Goal: Entertainment & Leisure: Consume media (video, audio)

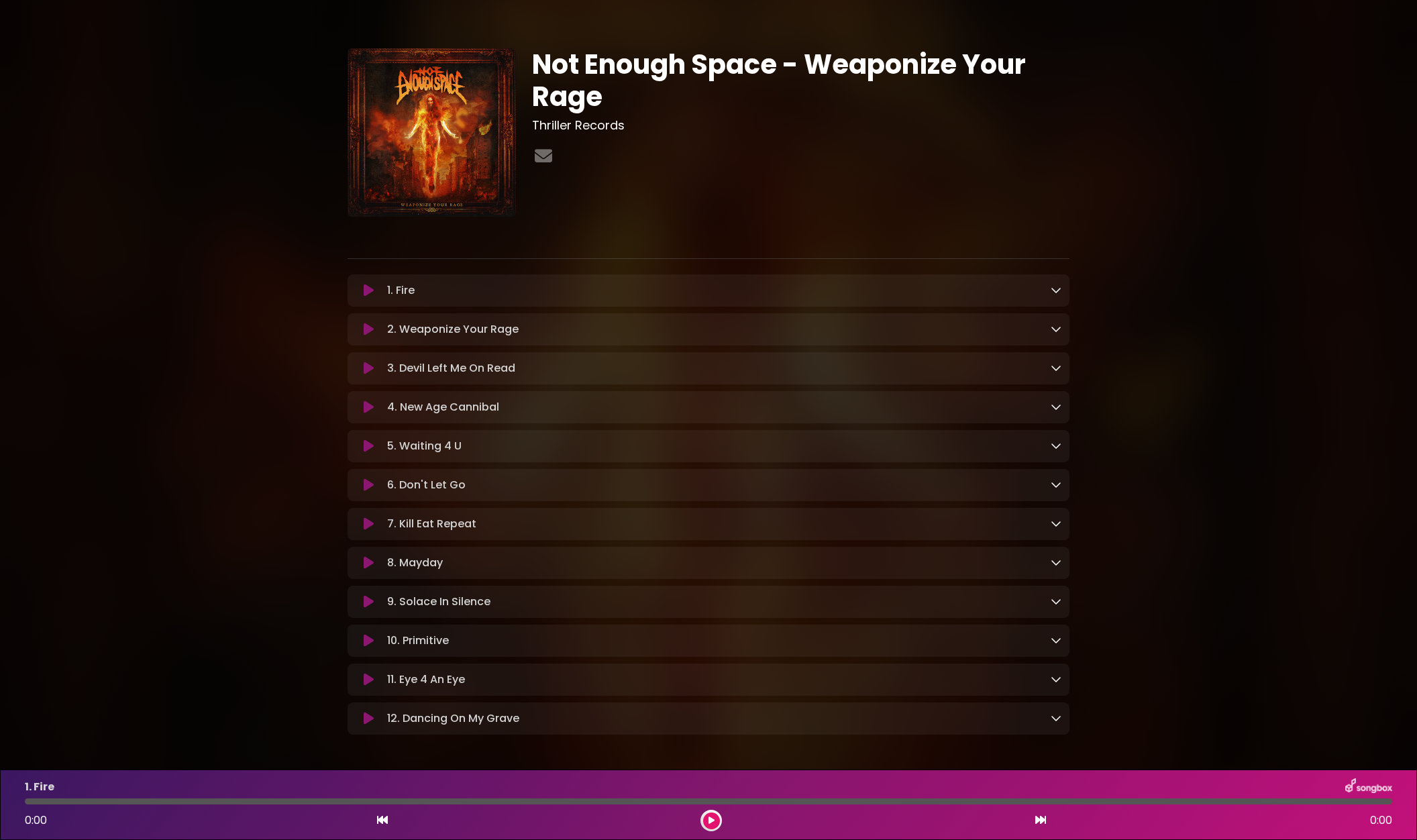
click at [366, 524] on icon at bounding box center [369, 524] width 10 height 13
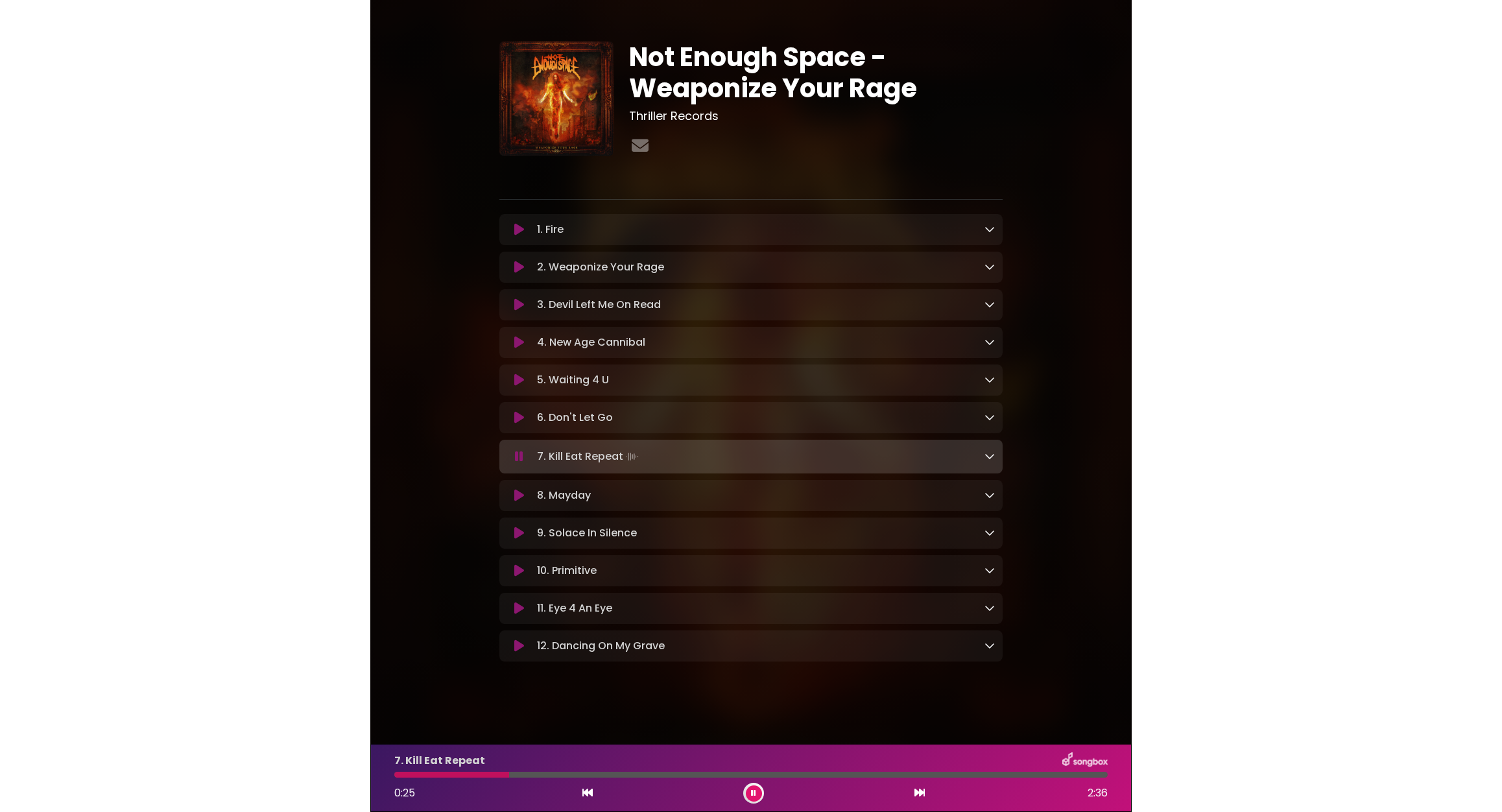
scroll to position [12, 0]
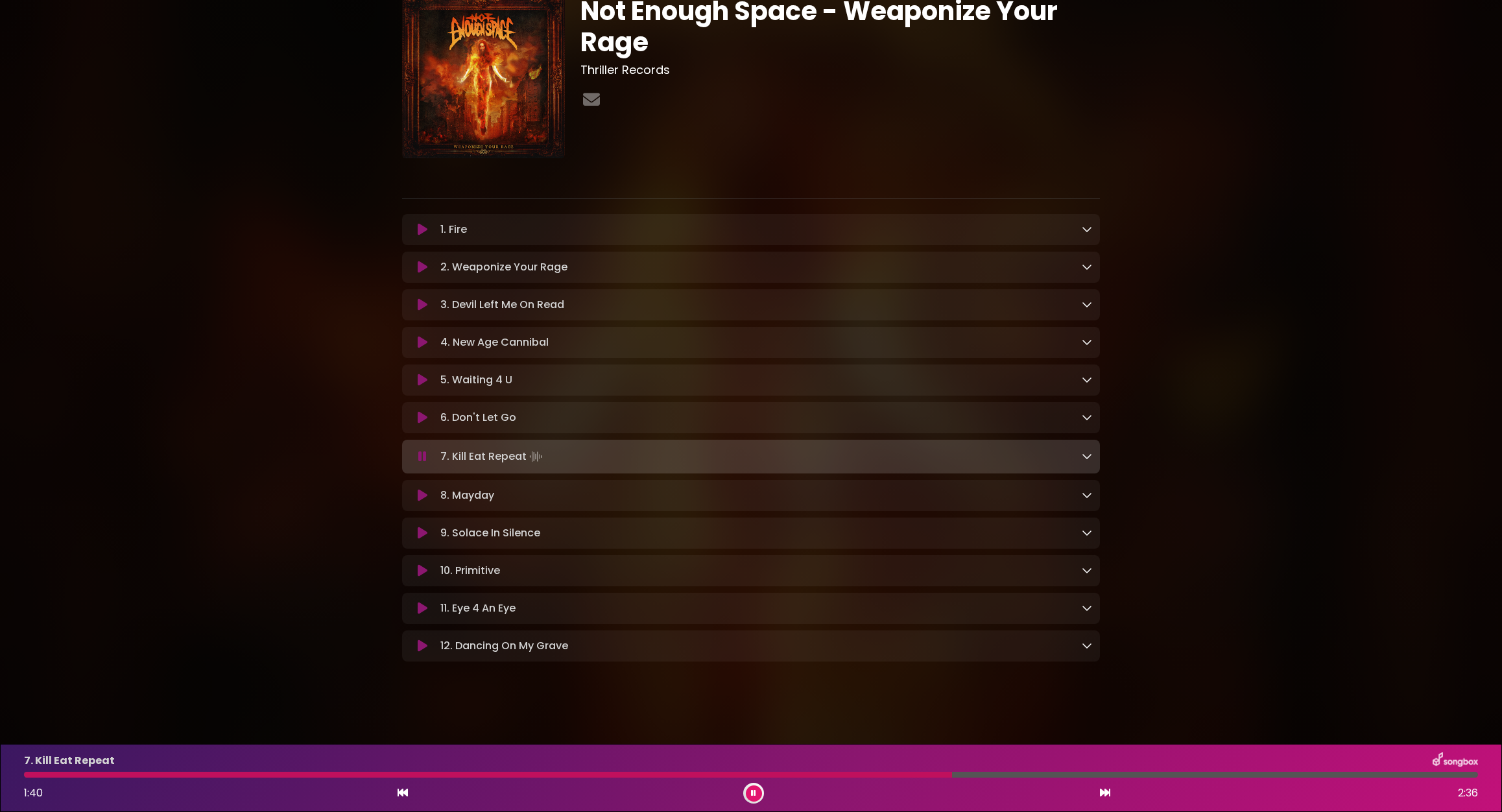
drag, startPoint x: 746, startPoint y: 800, endPoint x: 757, endPoint y: 793, distance: 13.0
click at [750, 799] on div at bounding box center [754, 793] width 21 height 21
click at [759, 791] on button at bounding box center [754, 793] width 16 height 16
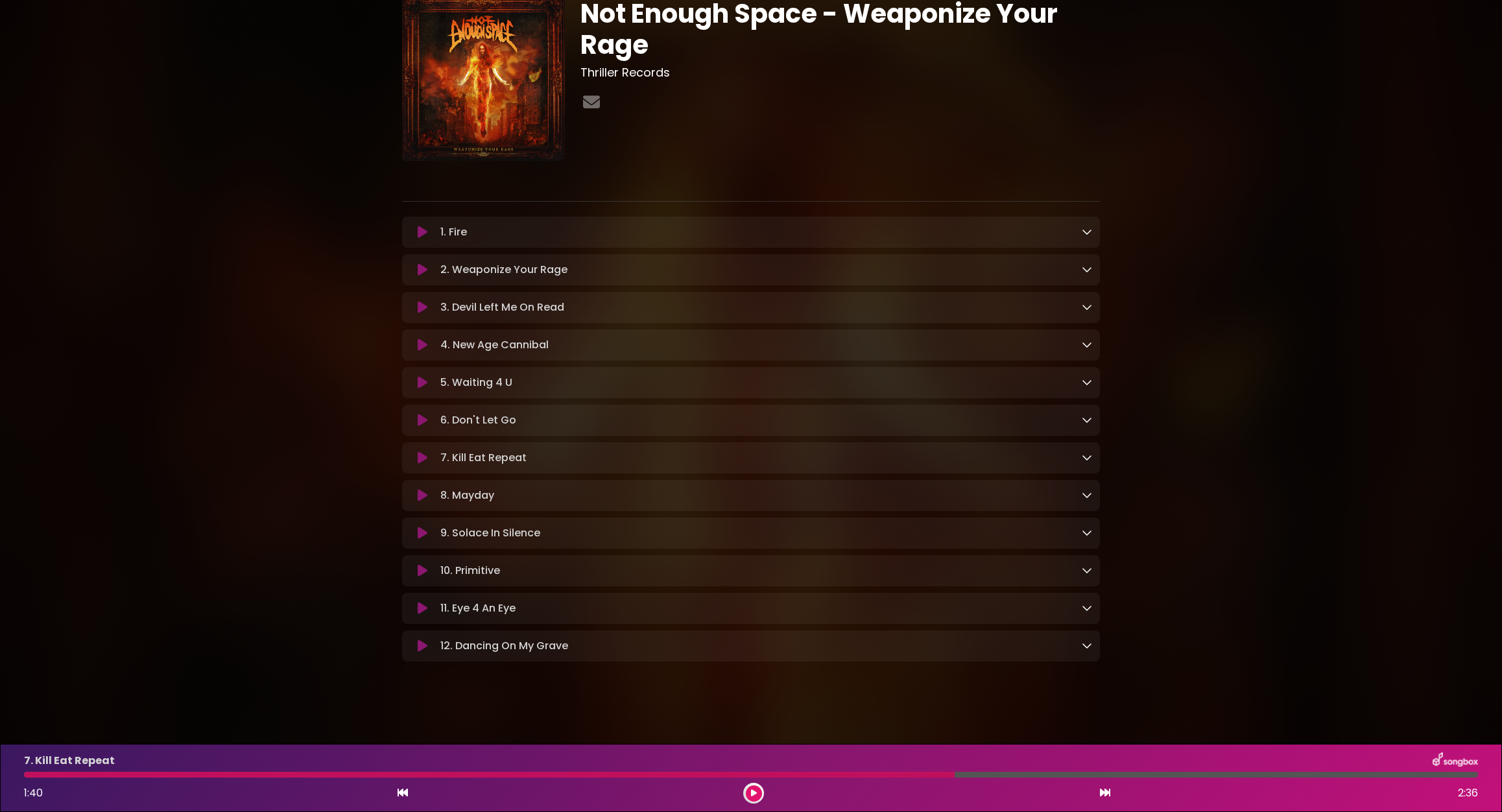
click at [286, 282] on div "Not Enough Space - Weaponize Your Rage Thriller Records" at bounding box center [751, 325] width 1502 height 717
drag, startPoint x: 914, startPoint y: 770, endPoint x: 898, endPoint y: 778, distance: 17.9
click at [898, 778] on div "7. Kill Eat Repeat 1:40 2:36" at bounding box center [751, 778] width 1470 height 51
click at [398, 793] on icon at bounding box center [402, 792] width 10 height 10
click at [401, 790] on icon at bounding box center [402, 792] width 10 height 10
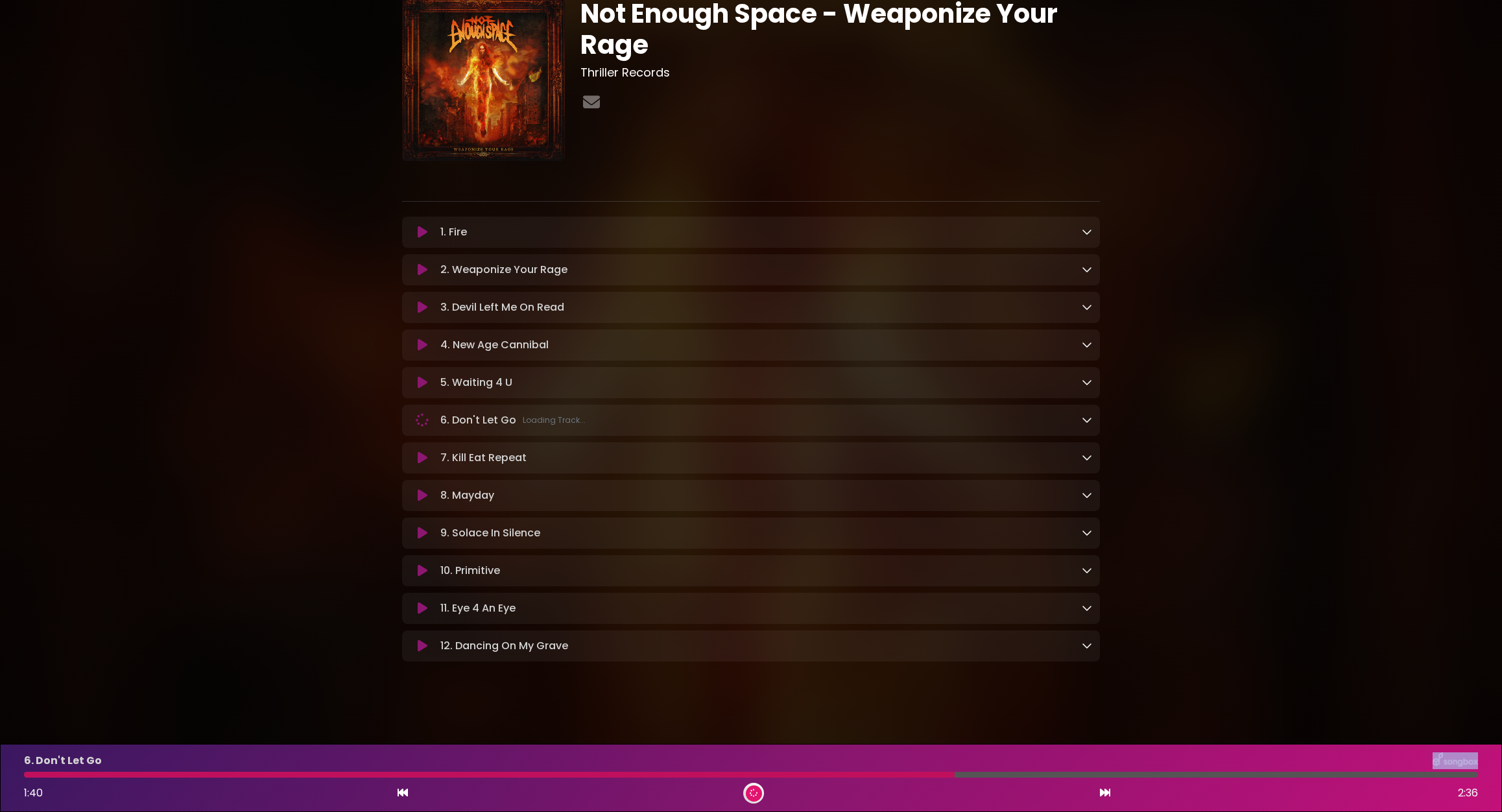
click at [401, 790] on icon at bounding box center [402, 792] width 10 height 10
click at [404, 788] on icon at bounding box center [402, 792] width 10 height 10
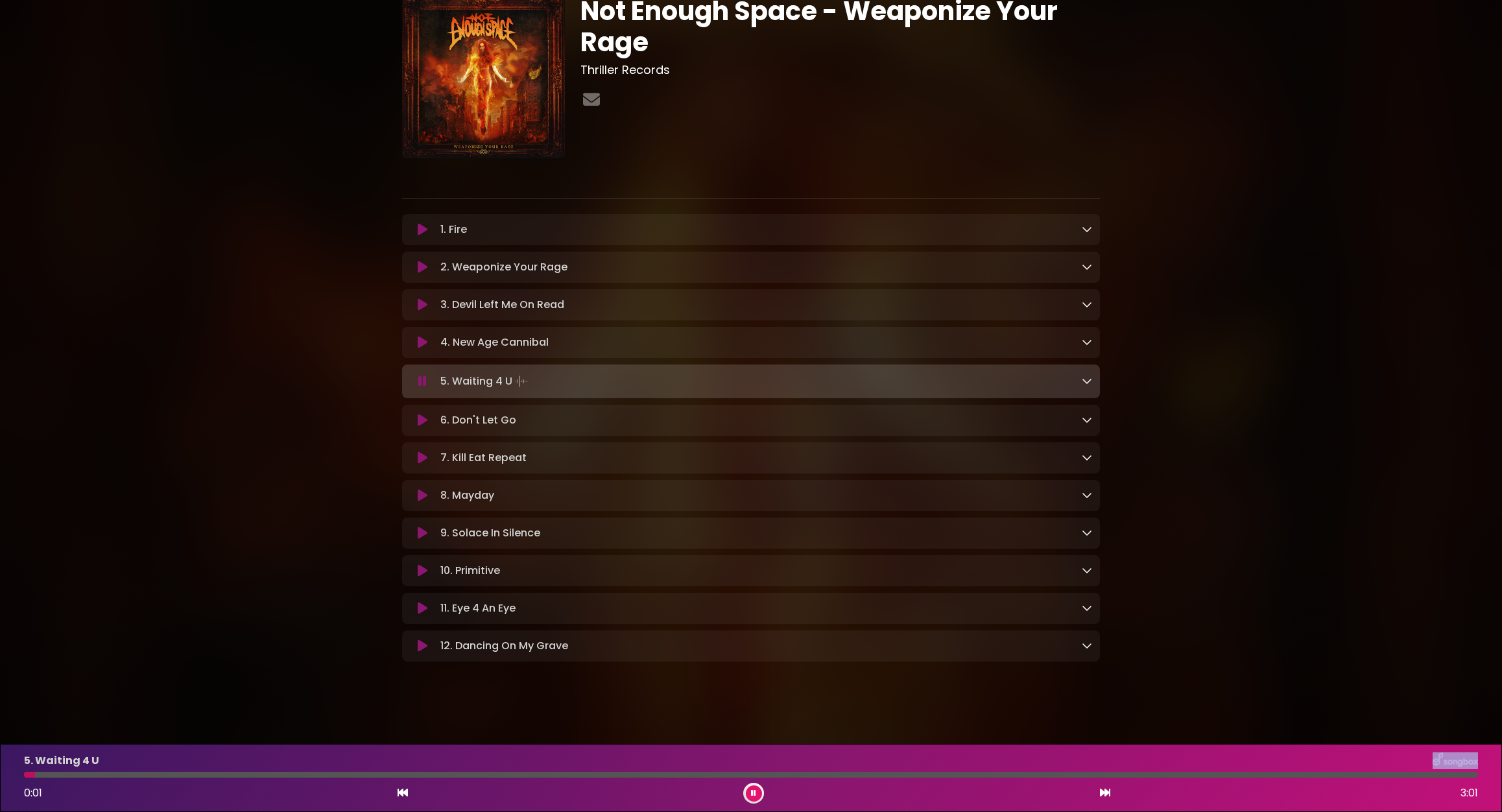
click at [419, 458] on icon at bounding box center [422, 457] width 9 height 13
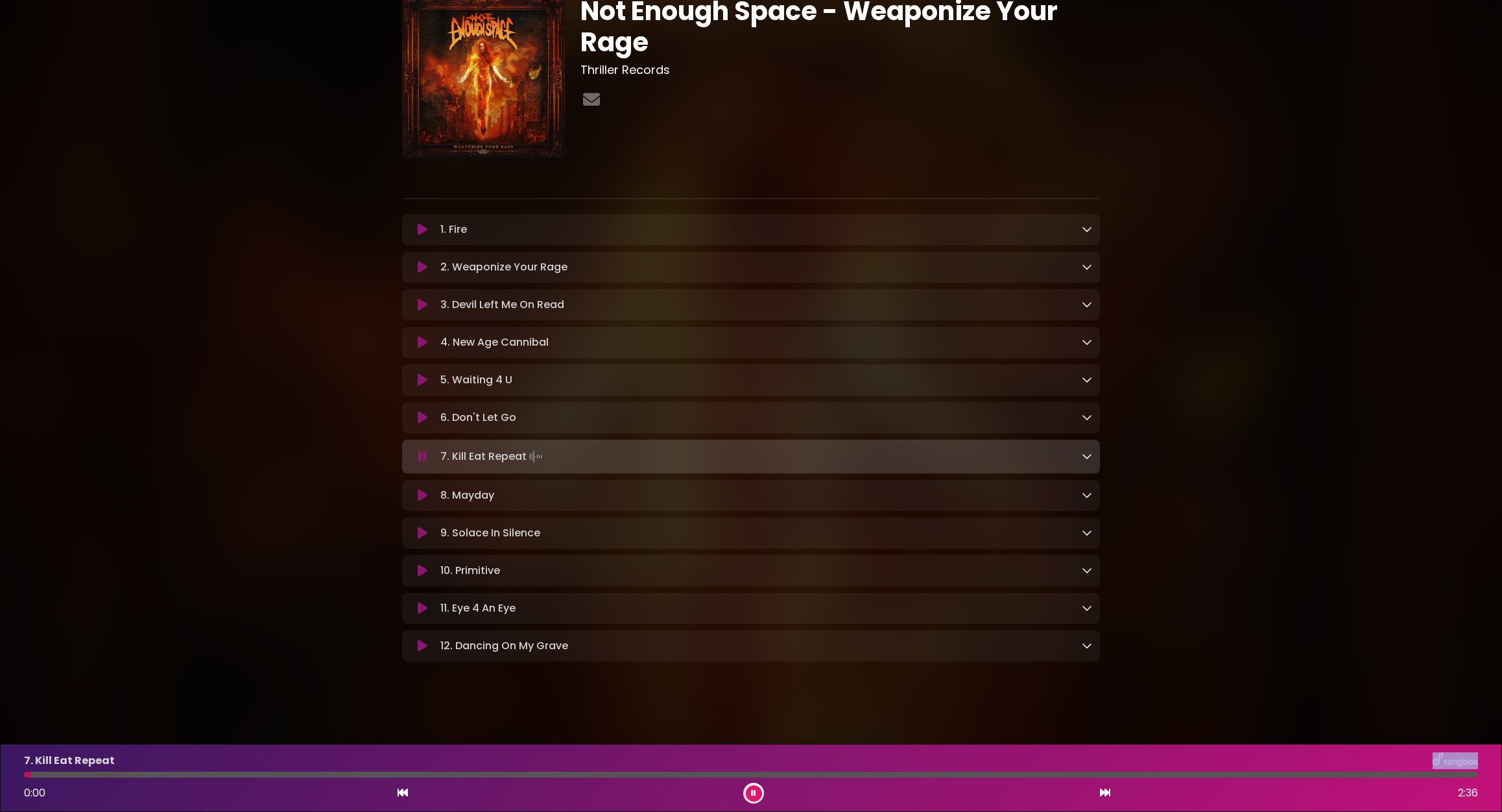
click at [541, 770] on div "7. Kill Eat Repeat 0:00 2:36" at bounding box center [751, 778] width 1470 height 51
click at [1369, 764] on img at bounding box center [1456, 760] width 46 height 17
click at [1369, 681] on div "Not Enough Space - Weaponize Your Rage Thriller Records" at bounding box center [751, 324] width 1502 height 719
click at [1086, 456] on icon at bounding box center [1086, 455] width 10 height 10
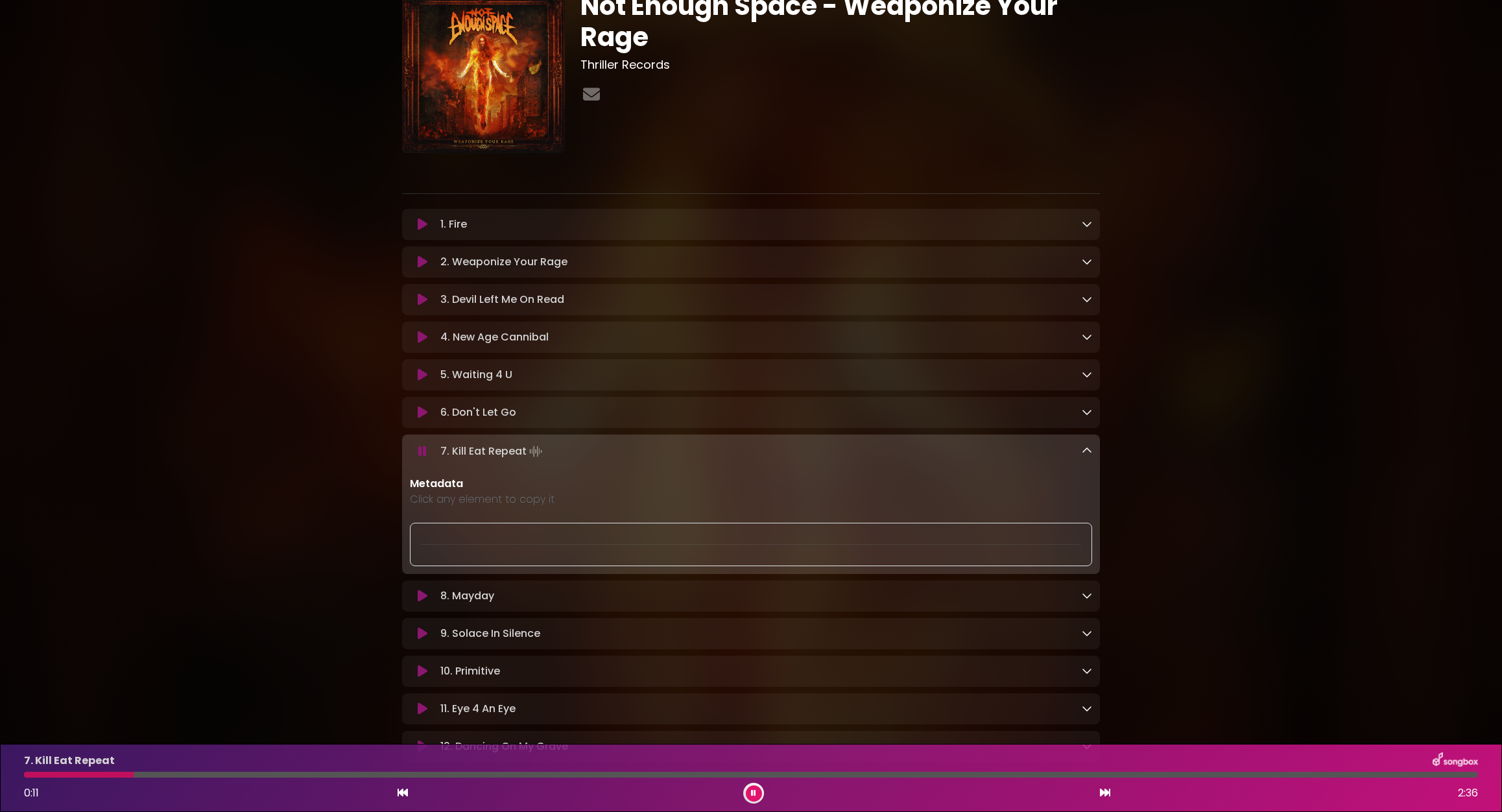
click at [1086, 456] on icon at bounding box center [1086, 450] width 10 height 10
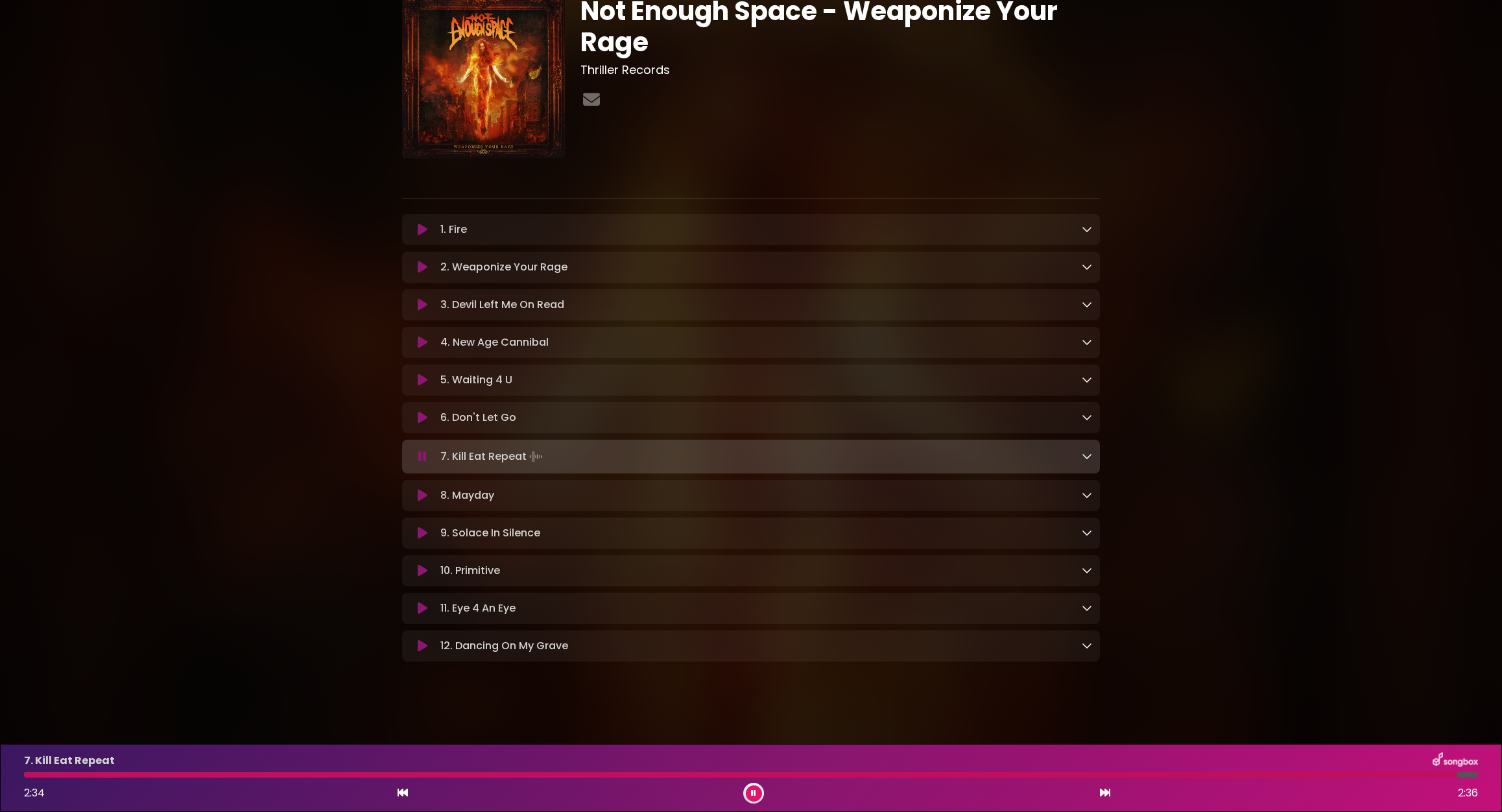
click at [422, 493] on icon at bounding box center [422, 495] width 9 height 13
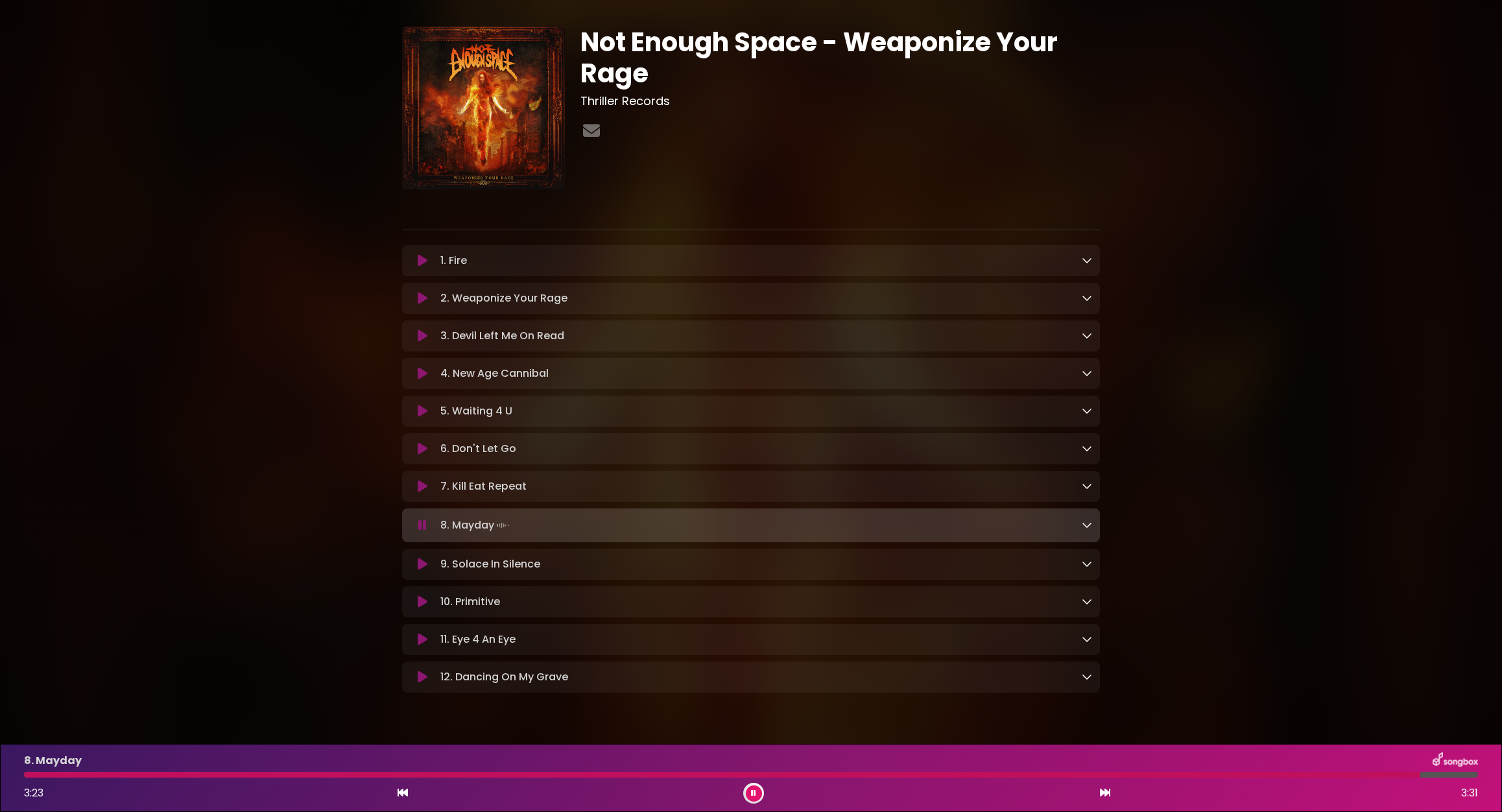
scroll to position [0, 0]
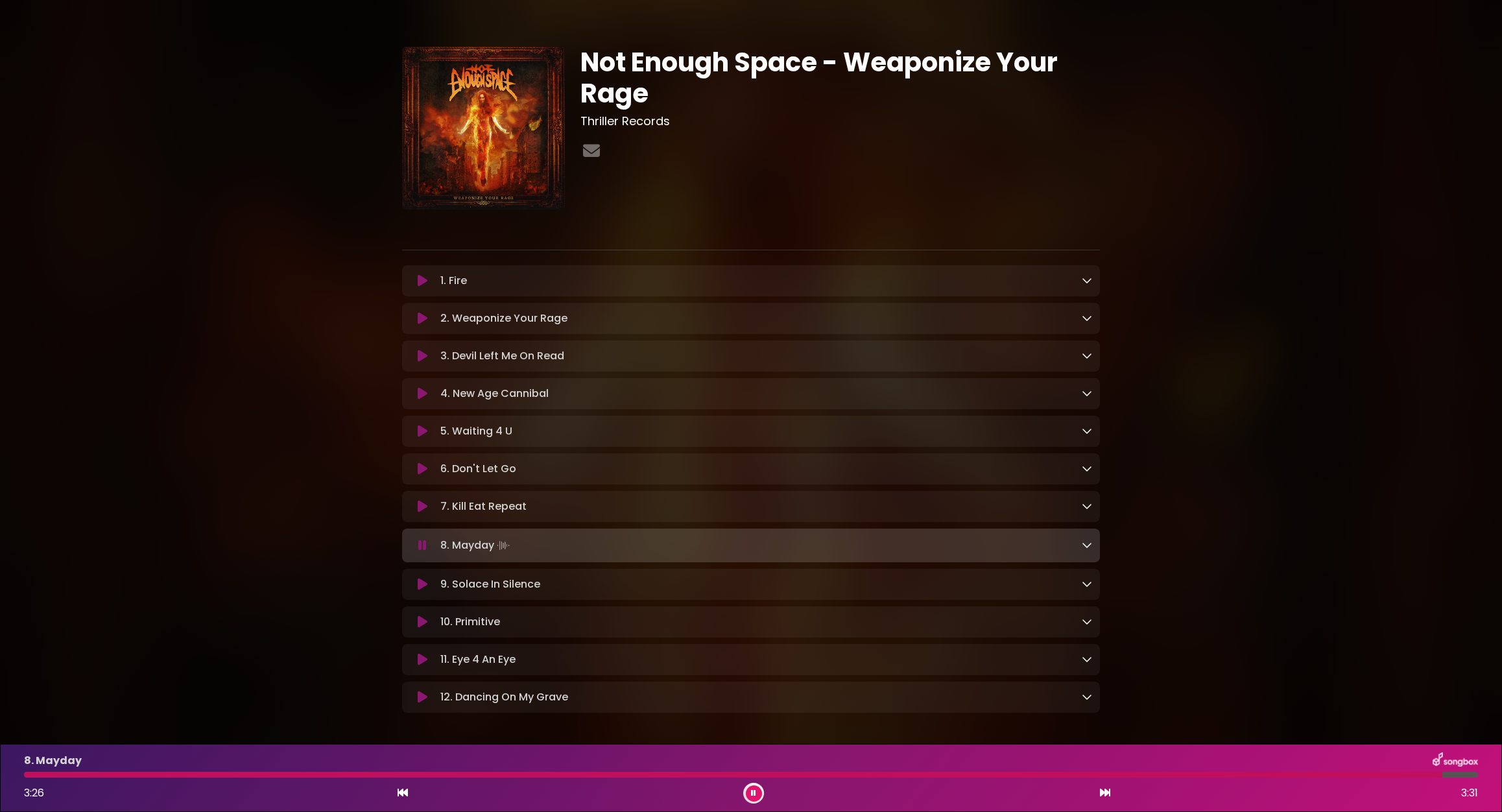
click at [418, 704] on icon at bounding box center [422, 696] width 9 height 13
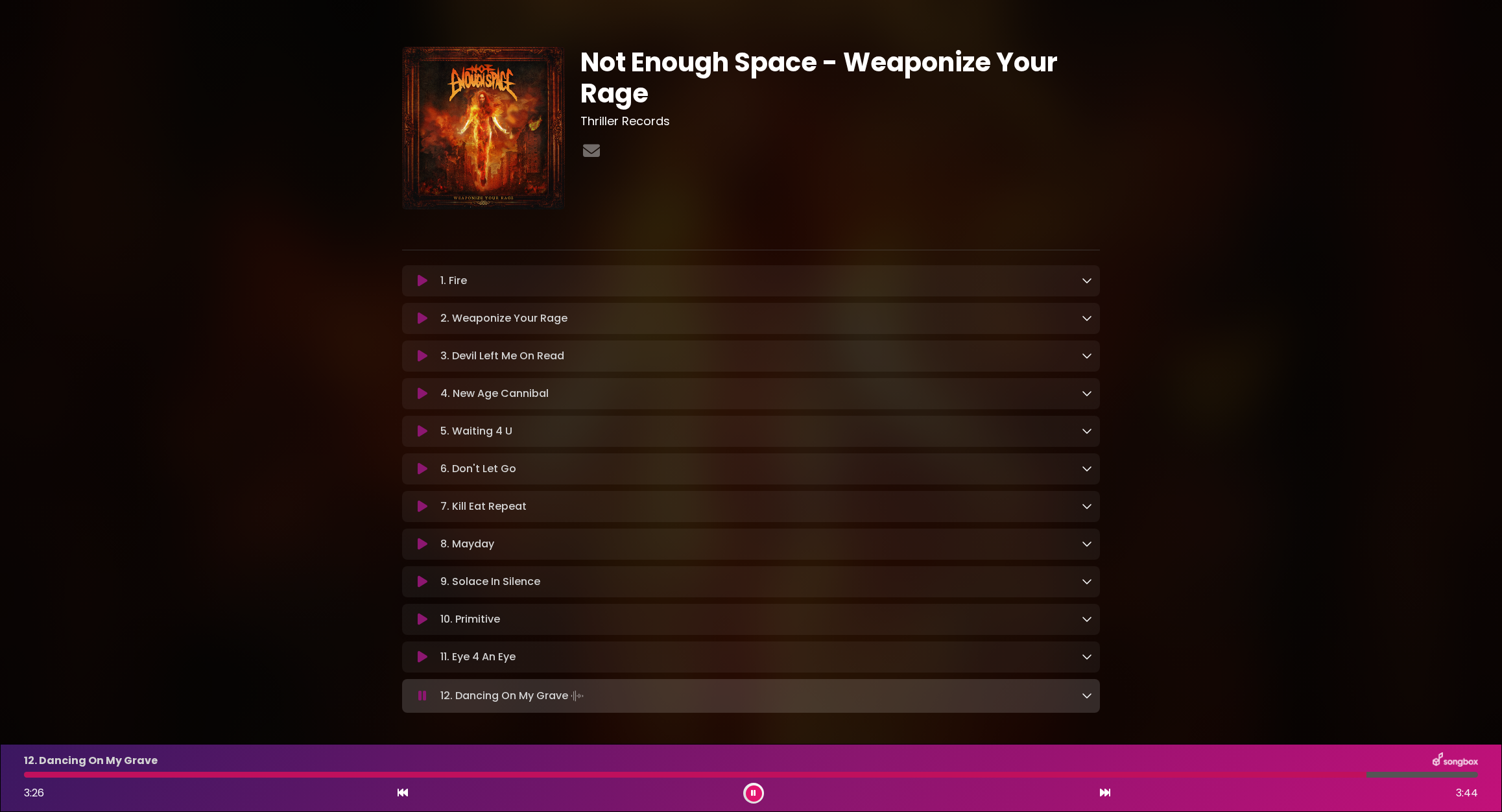
scroll to position [58, 0]
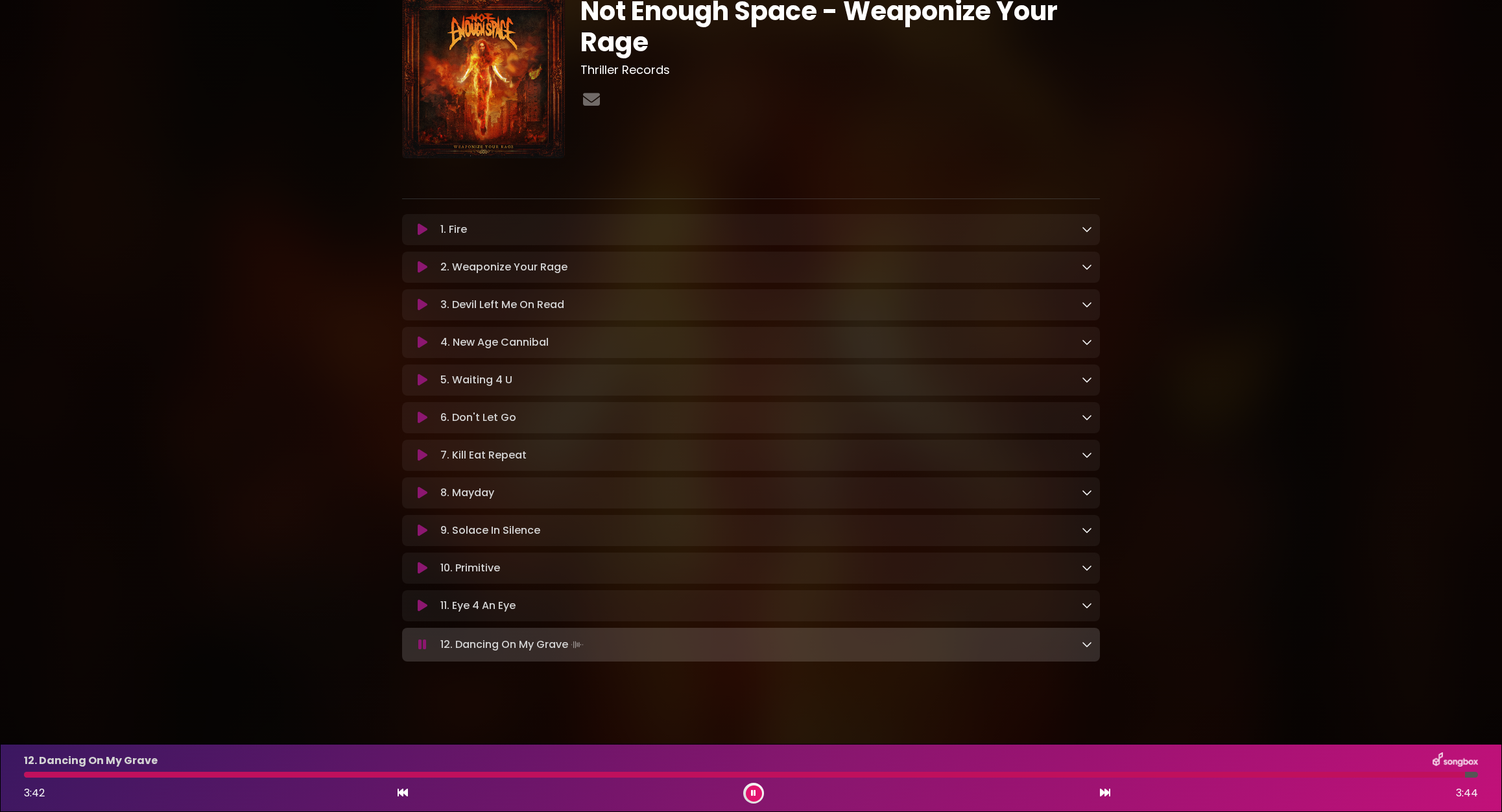
click at [753, 794] on icon at bounding box center [753, 793] width 9 height 9
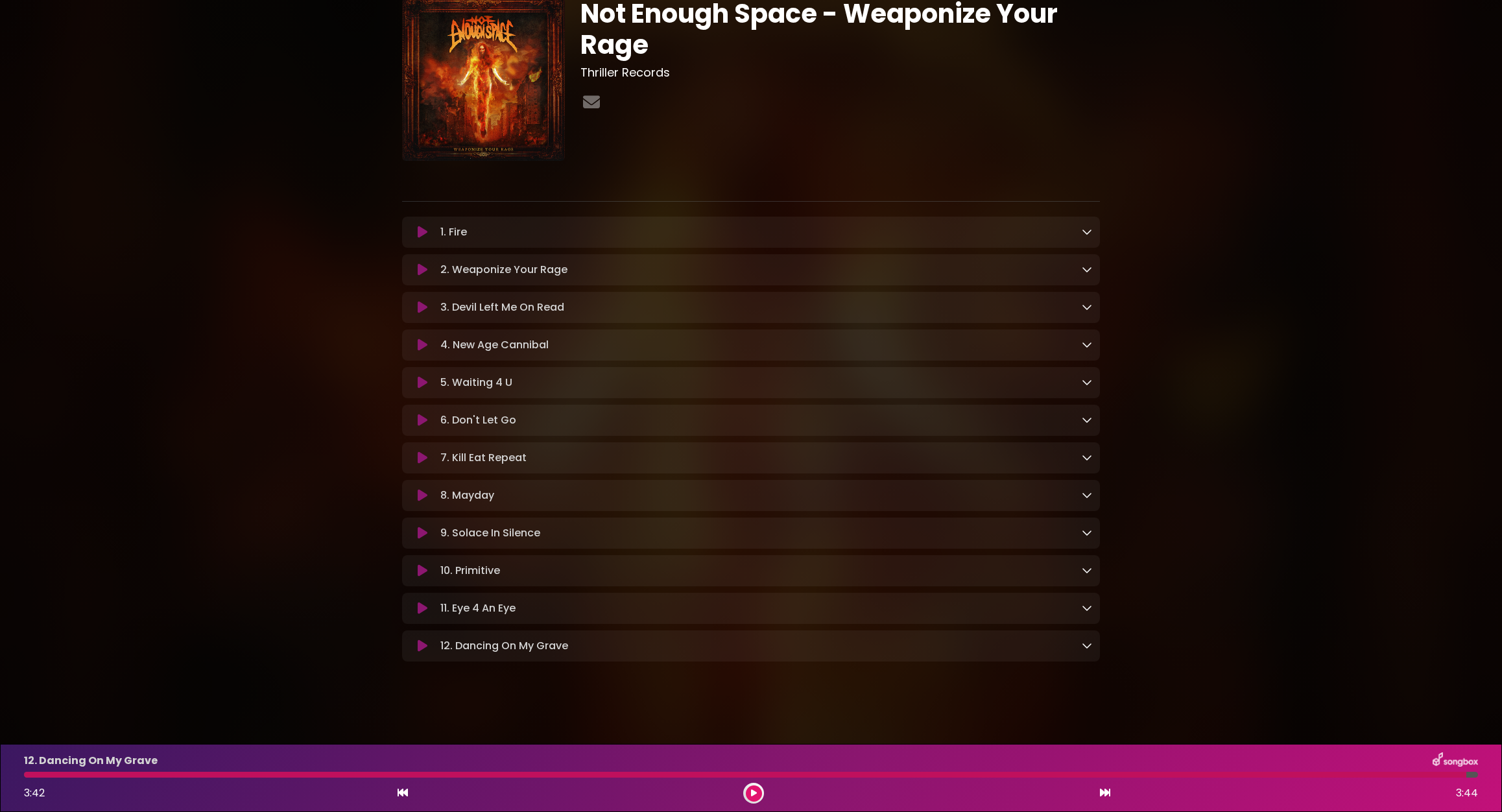
scroll to position [56, 0]
click at [420, 227] on icon at bounding box center [422, 232] width 9 height 13
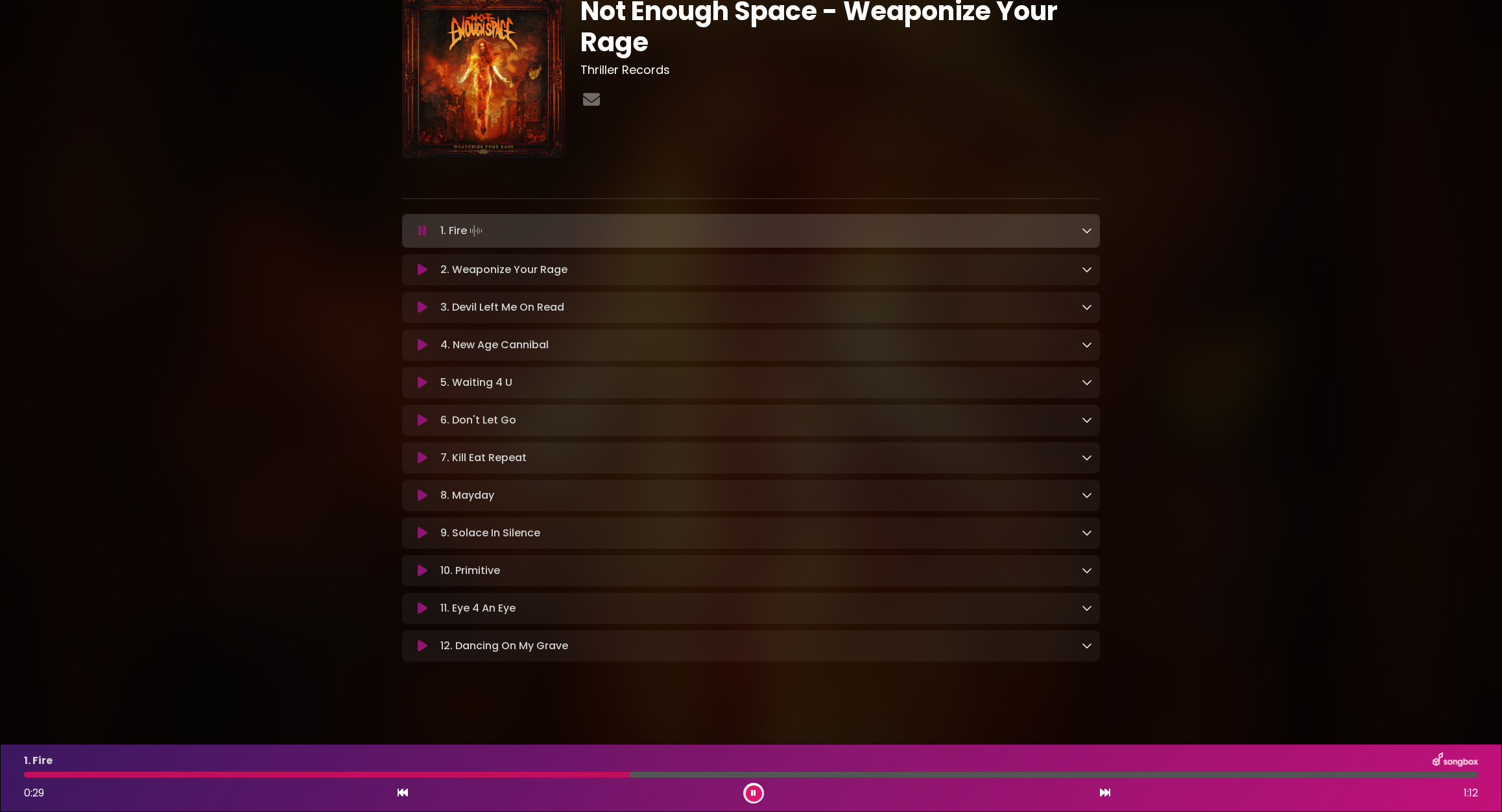
click at [893, 775] on div at bounding box center [751, 774] width 1454 height 6
click at [904, 767] on div "1. Fire" at bounding box center [751, 760] width 1470 height 17
click at [1057, 771] on div "1. Fire 0:43 1:12" at bounding box center [751, 778] width 1470 height 51
click at [1172, 772] on div at bounding box center [751, 774] width 1454 height 6
click at [1369, 774] on div at bounding box center [751, 774] width 1454 height 6
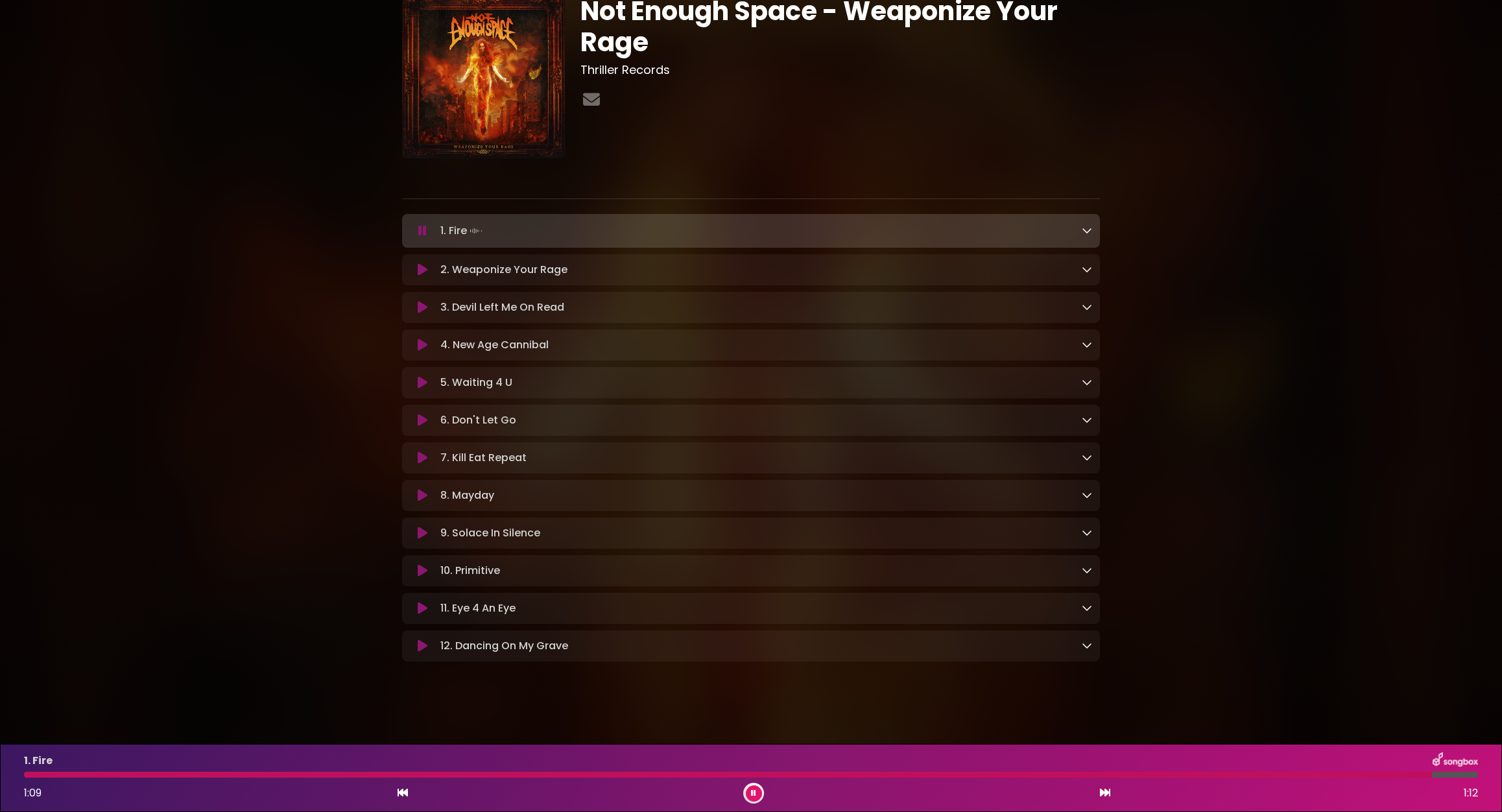
click at [759, 795] on button at bounding box center [754, 793] width 16 height 16
